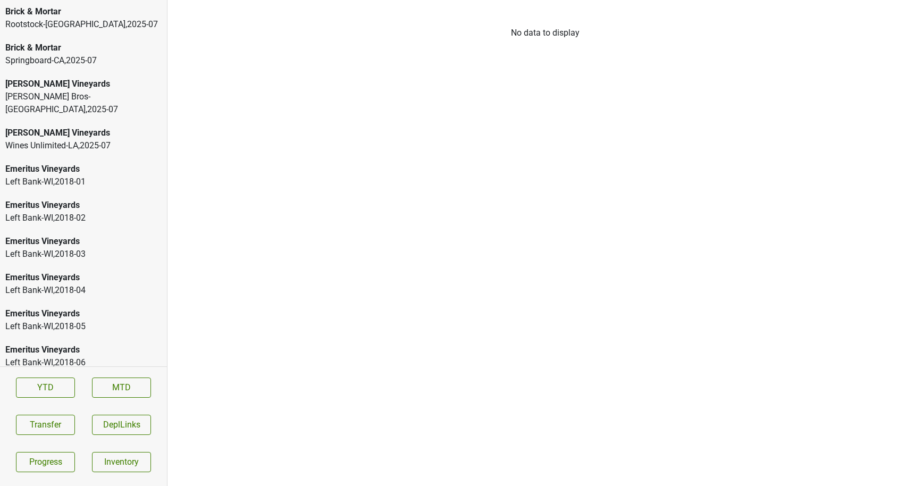
click at [68, 82] on div "[PERSON_NAME] Vineyards" at bounding box center [83, 84] width 156 height 13
click at [81, 92] on div "[PERSON_NAME] Bros-[GEOGRAPHIC_DATA] , 2025 - 07" at bounding box center [83, 103] width 156 height 26
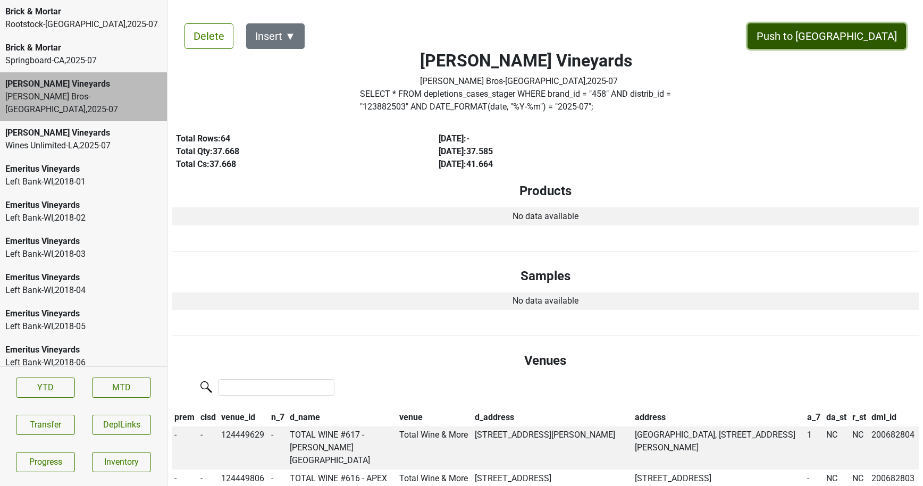
click at [865, 41] on button "Push to [GEOGRAPHIC_DATA]" at bounding box center [826, 36] width 158 height 26
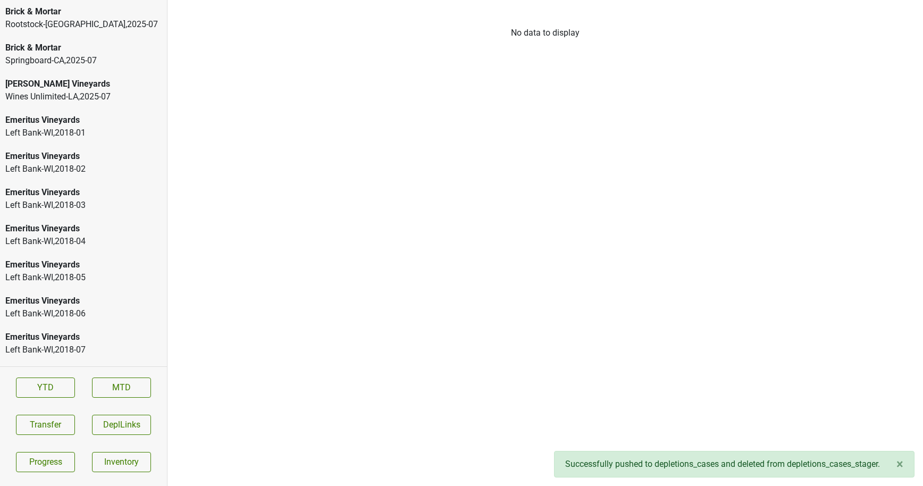
click at [75, 55] on div "Springboard-[GEOGRAPHIC_DATA] , 2025 - 07" at bounding box center [83, 60] width 156 height 13
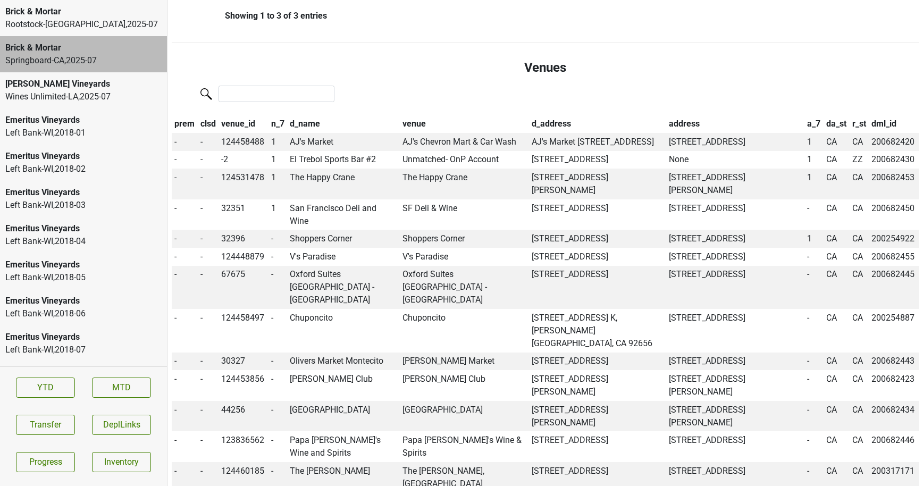
scroll to position [519, 0]
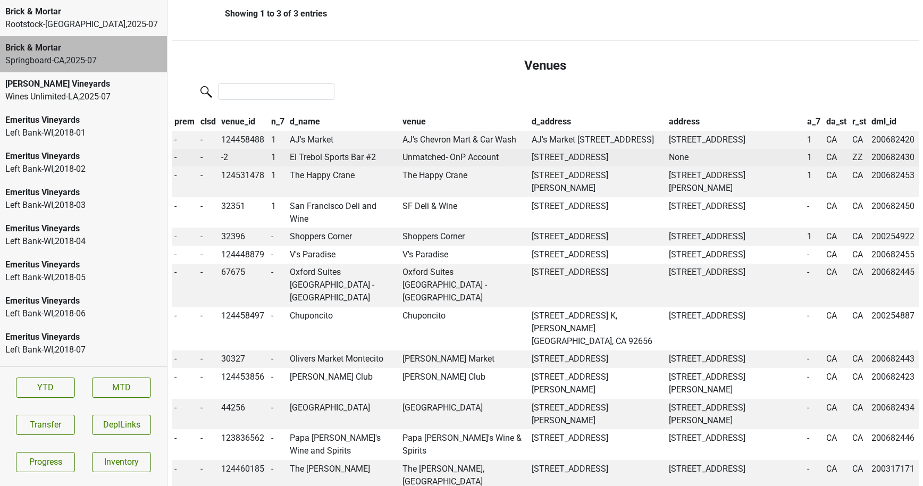
click at [315, 167] on td "El Trebol Sports Bar #2" at bounding box center [343, 158] width 112 height 18
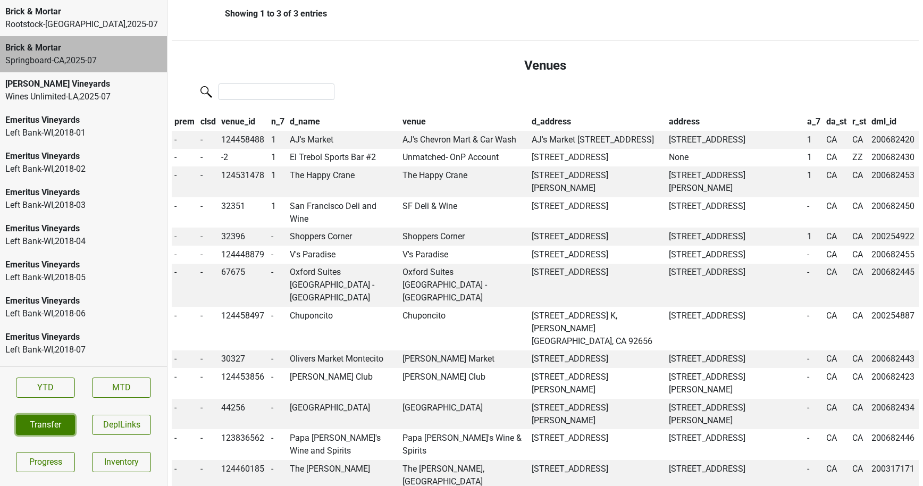
click at [54, 428] on button "Transfer" at bounding box center [45, 425] width 59 height 20
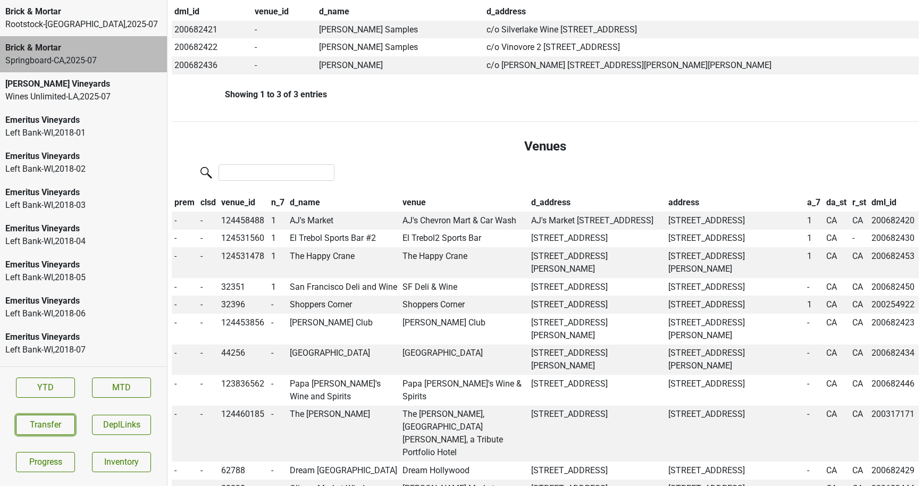
scroll to position [0, 0]
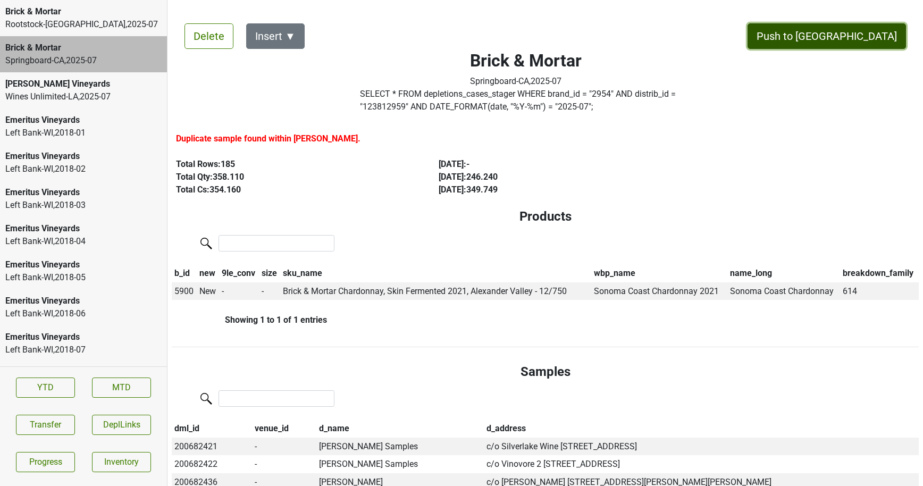
click at [848, 47] on button "Push to [GEOGRAPHIC_DATA]" at bounding box center [826, 36] width 158 height 26
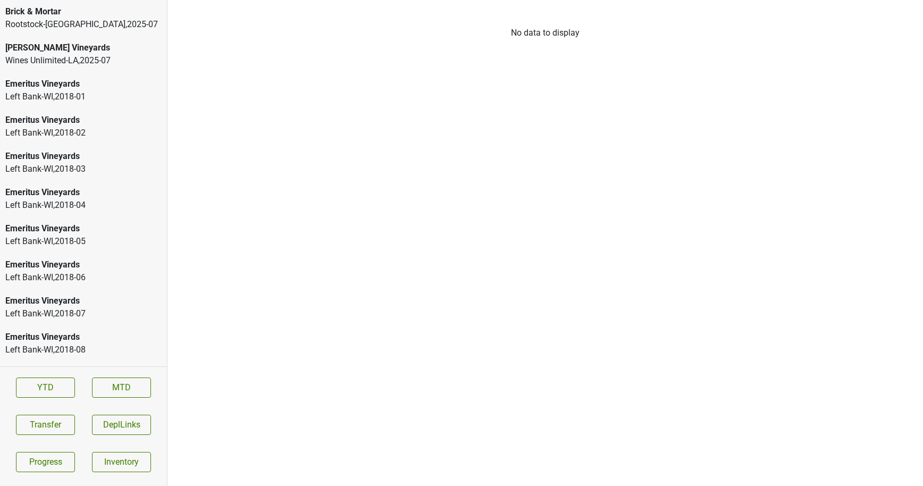
click at [87, 23] on div "Rootstock-[GEOGRAPHIC_DATA] , 2025 - 07" at bounding box center [83, 24] width 156 height 13
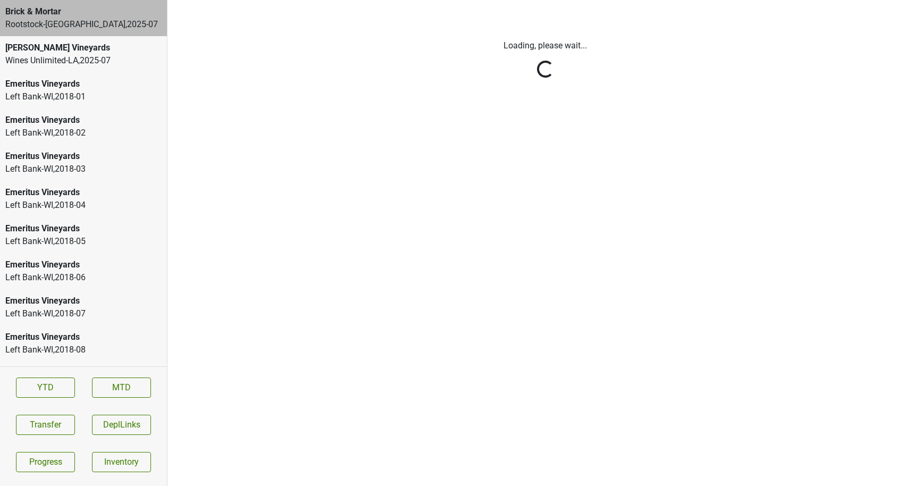
click at [66, 0] on html "Brick & Mortar Rootstock-[GEOGRAPHIC_DATA] , 2025 - 07 [PERSON_NAME] Vineyards …" at bounding box center [461, 0] width 923 height 0
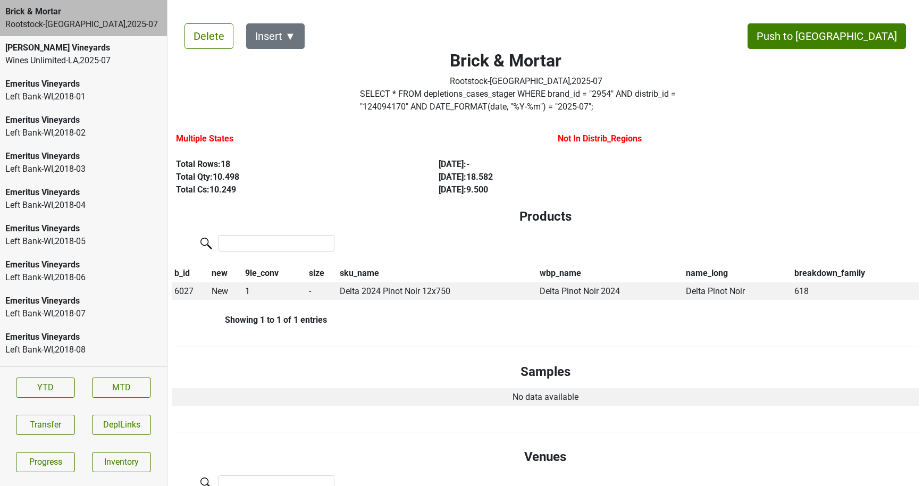
click at [98, 65] on div "Wines Unlimited-LA , 2025 - 07" at bounding box center [83, 60] width 156 height 13
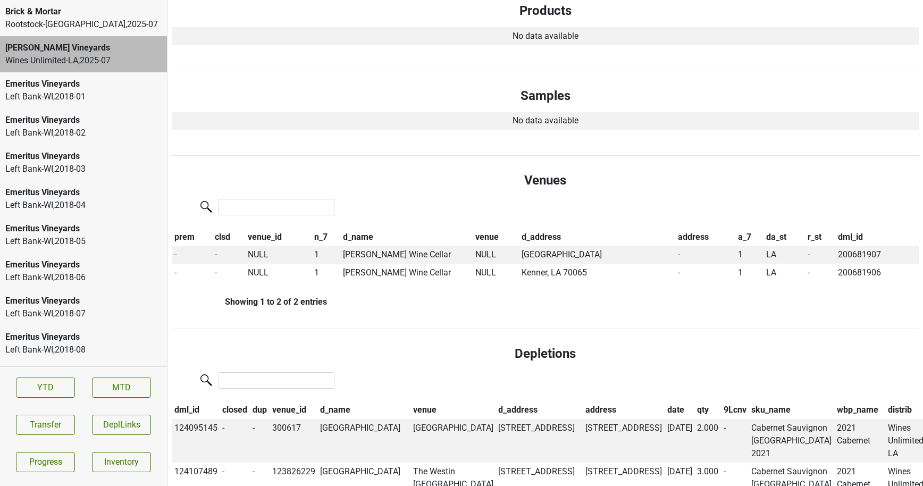
scroll to position [238, 0]
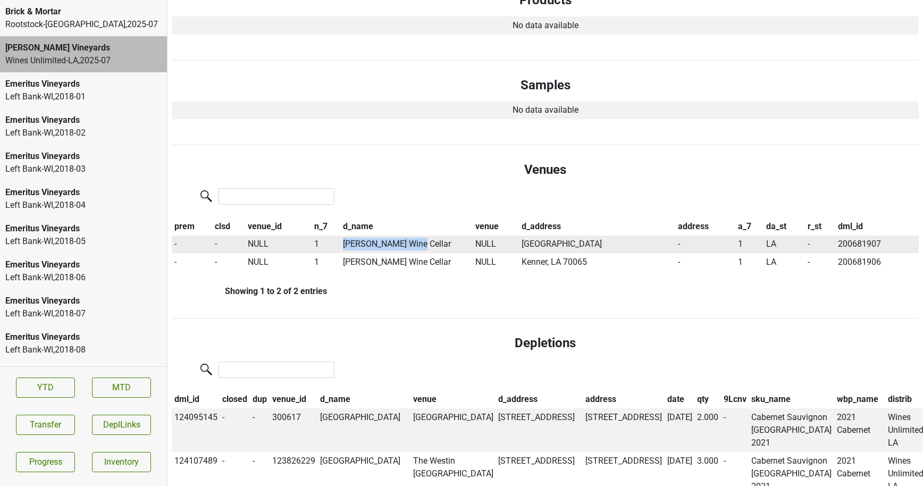
drag, startPoint x: 344, startPoint y: 243, endPoint x: 422, endPoint y: 247, distance: 77.7
click at [422, 247] on td "[PERSON_NAME] Wine Cellar" at bounding box center [406, 244] width 132 height 18
copy td "[PERSON_NAME] Wine Cellar"
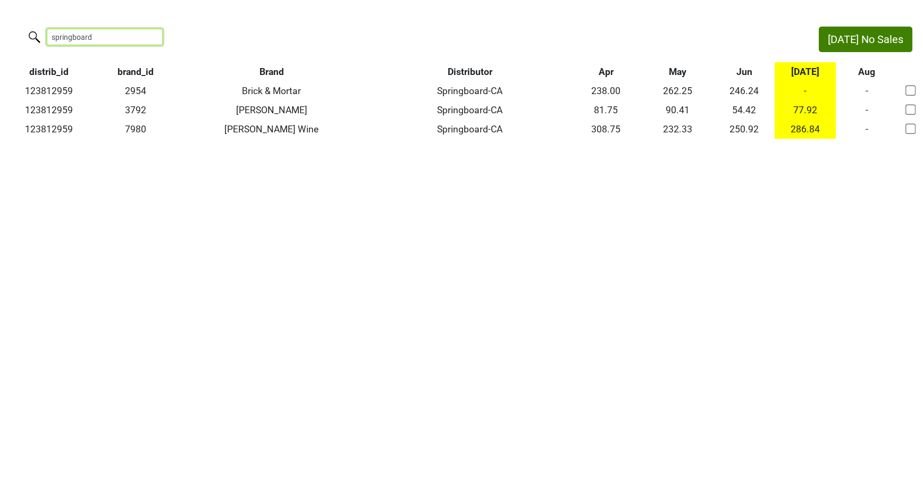
drag, startPoint x: 101, startPoint y: 35, endPoint x: -9, endPoint y: 35, distance: 109.5
click at [0, 35] on html "Jul No Sales springboard distrib_id brand_id Brand Distributor Apr May Jun Jul …" at bounding box center [461, 82] width 923 height 165
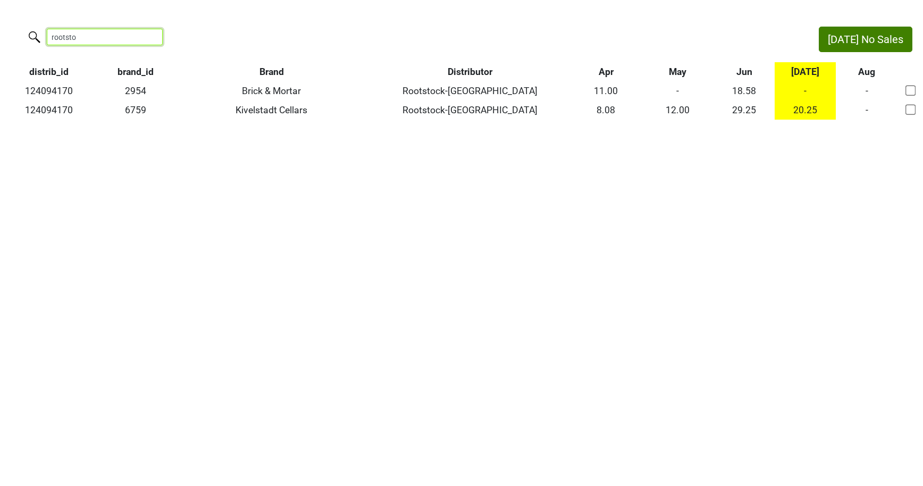
type input "rootsto"
